Goal: Task Accomplishment & Management: Use online tool/utility

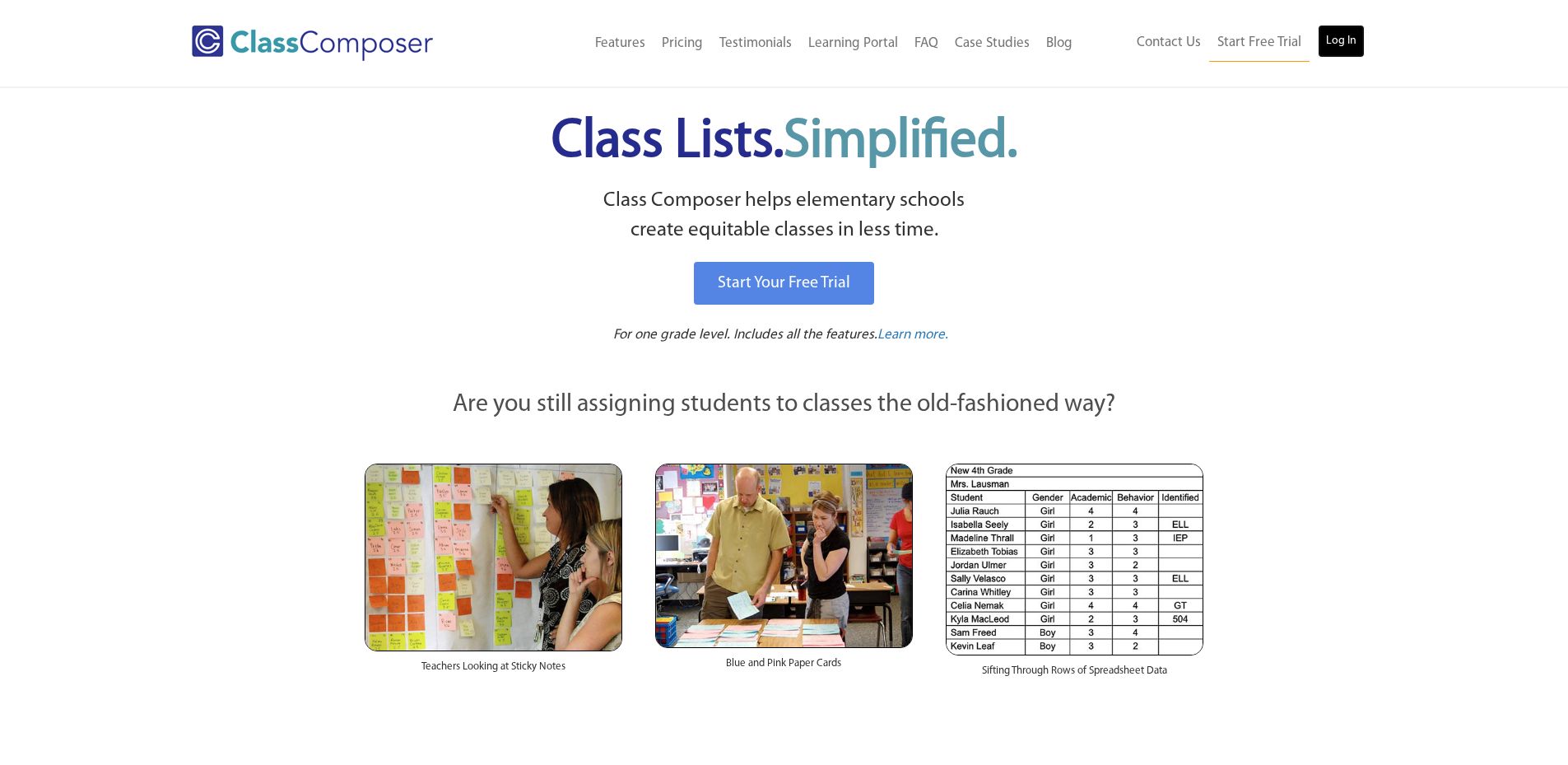
click at [1325, 41] on link "Log In" at bounding box center [1341, 40] width 47 height 33
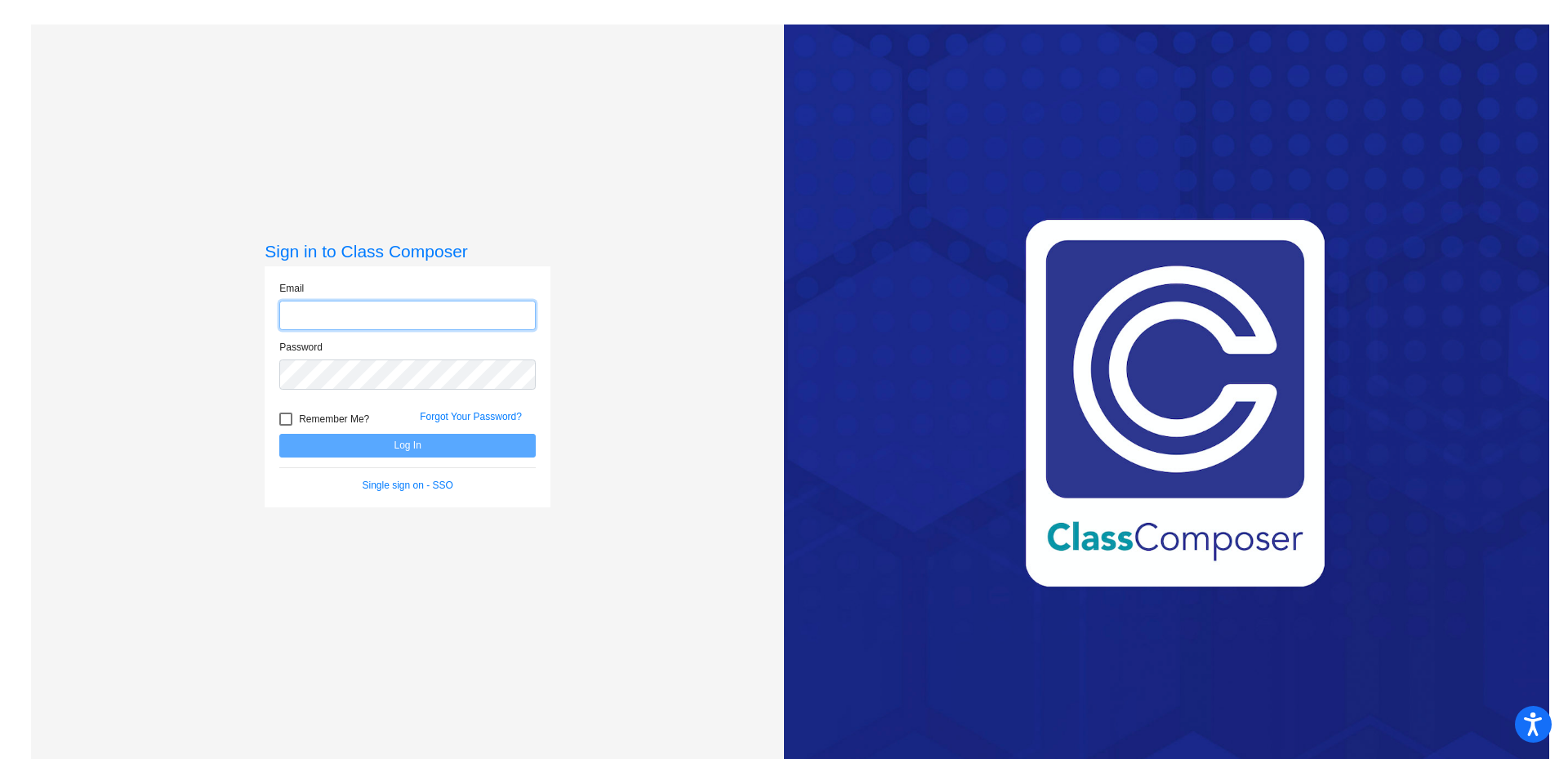
type input "leslie_corner@waylandps.org"
click at [406, 441] on button "Log In" at bounding box center [407, 446] width 256 height 23
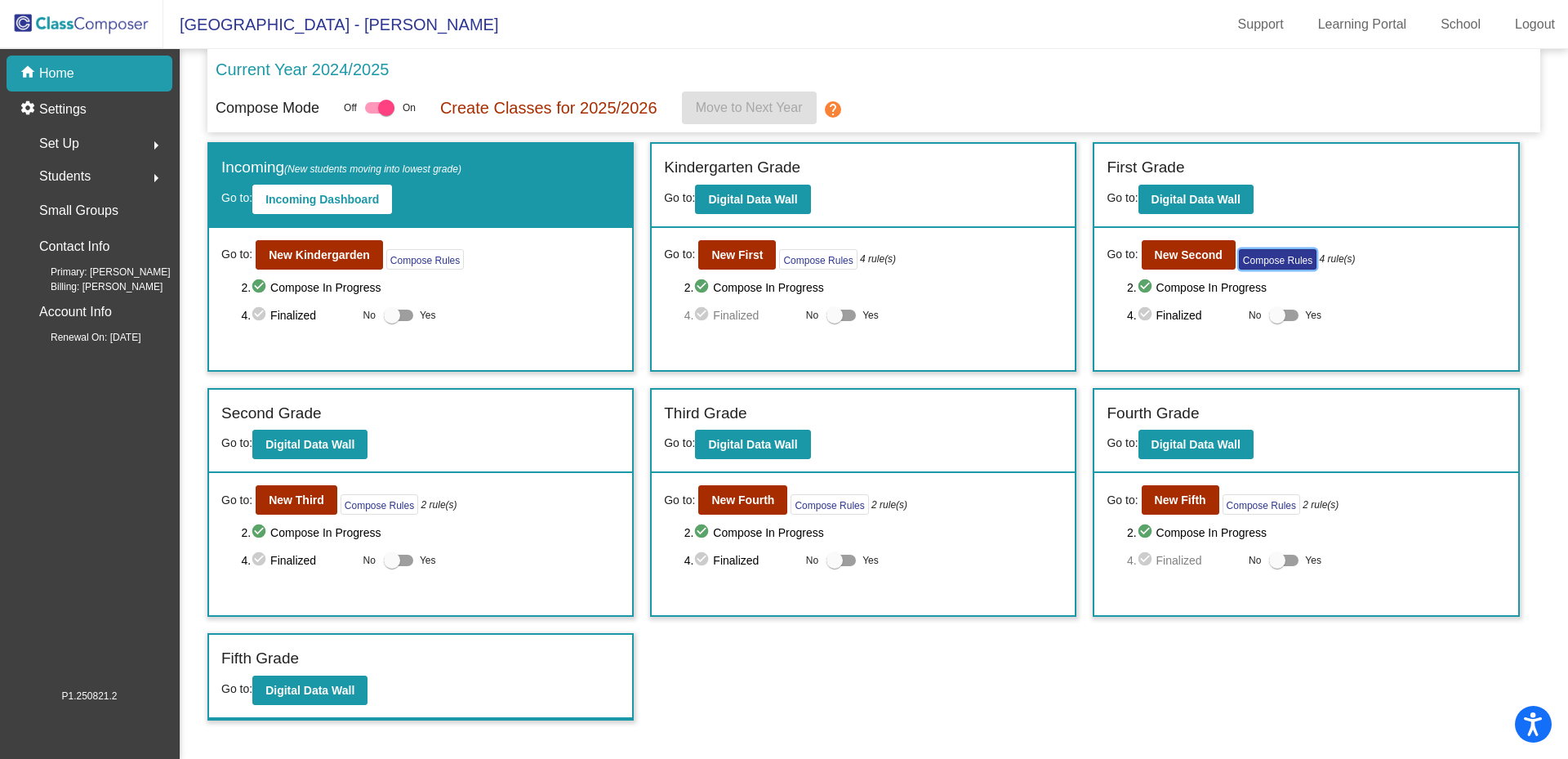
click at [1276, 251] on button "Compose Rules" at bounding box center [1277, 259] width 77 height 21
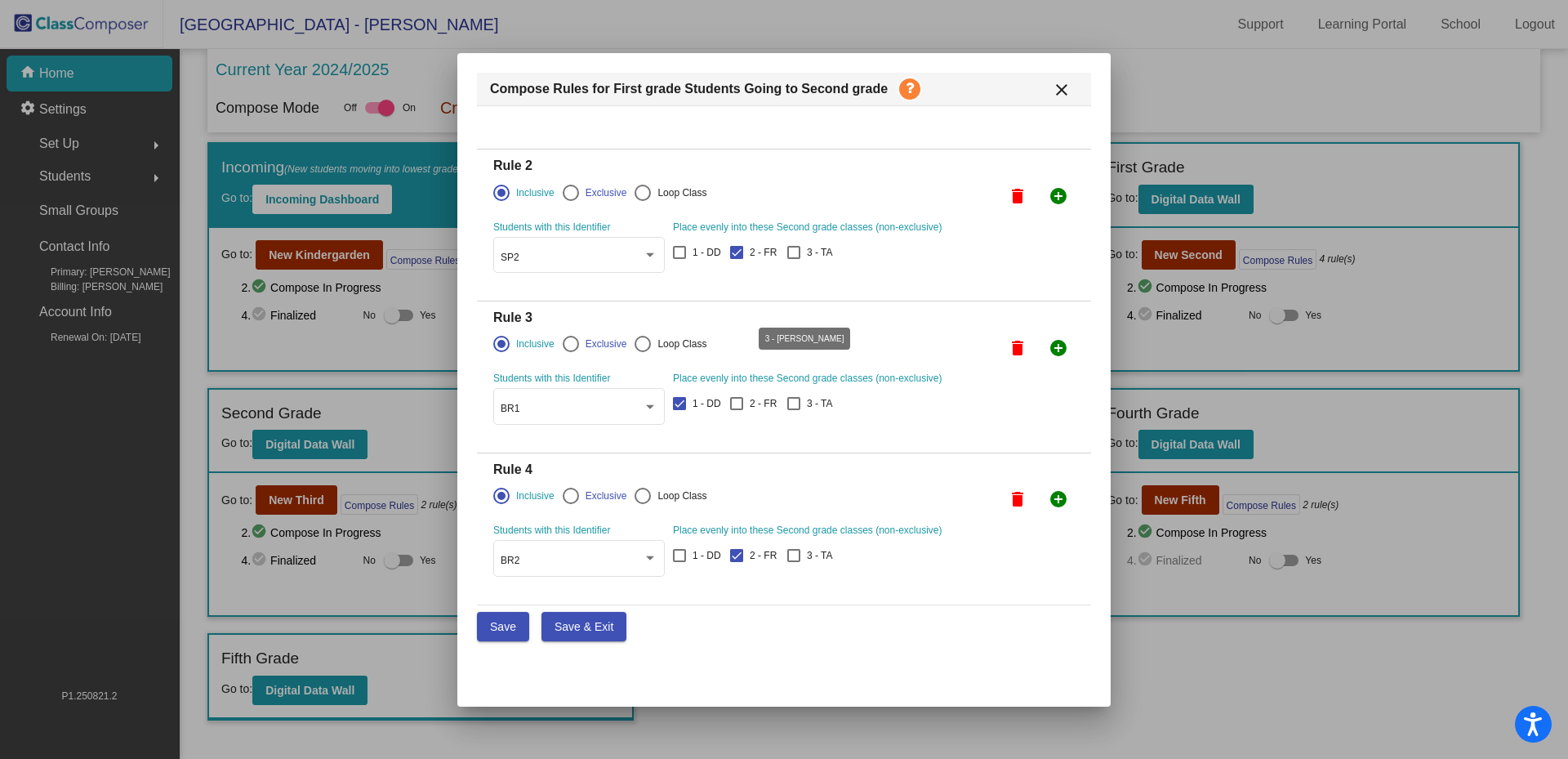
scroll to position [132, 0]
click at [1059, 83] on mat-icon "close" at bounding box center [1062, 90] width 20 height 20
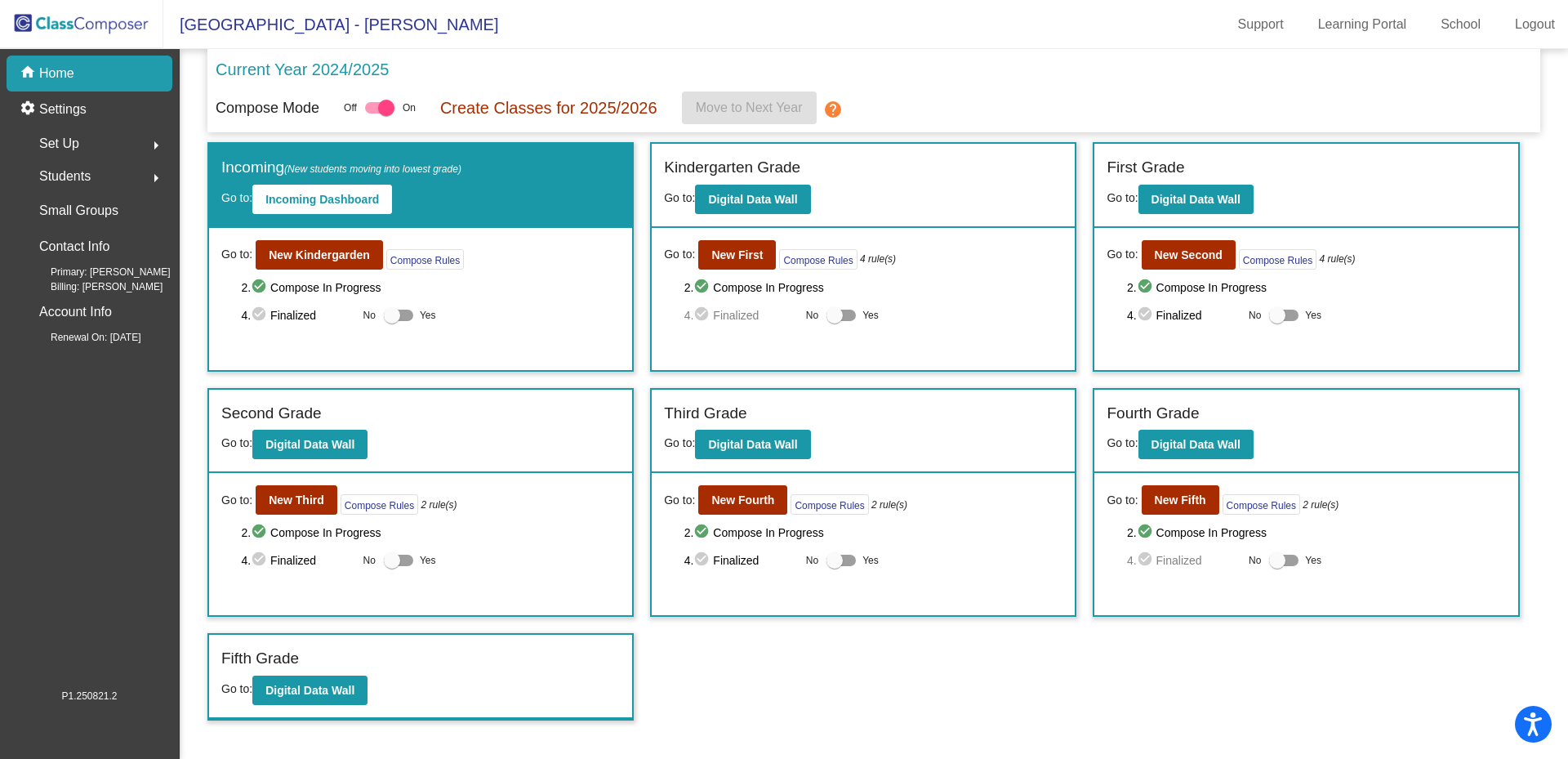
click at [877, 259] on icon "4 rule(s)" at bounding box center [878, 259] width 36 height 15
click at [870, 263] on icon "4 rule(s)" at bounding box center [878, 259] width 36 height 15
click at [1022, 264] on div "Go to: New First Compose Rules 4 rule(s)" at bounding box center [863, 254] width 399 height 29
